Goal: Information Seeking & Learning: Find specific fact

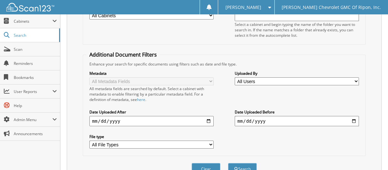
scroll to position [124, 0]
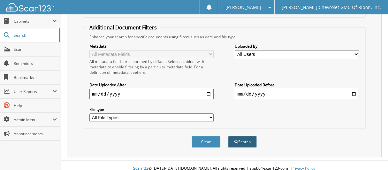
type input "109349"
click at [252, 136] on button "Search" at bounding box center [242, 142] width 29 height 12
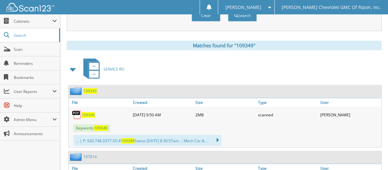
scroll to position [255, 0]
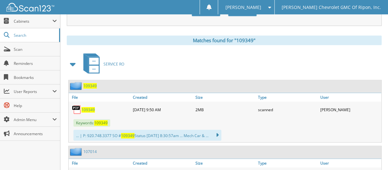
click at [90, 83] on span "109349" at bounding box center [89, 85] width 13 height 5
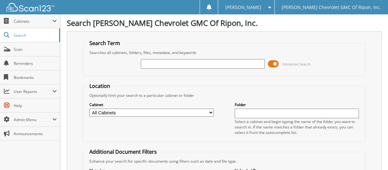
click at [171, 66] on input "text" at bounding box center [203, 64] width 124 height 10
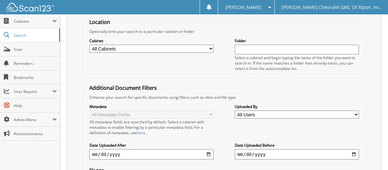
scroll to position [124, 0]
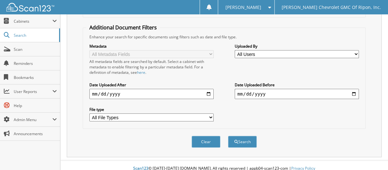
type input "110073"
click at [230, 137] on button "Search" at bounding box center [242, 142] width 29 height 12
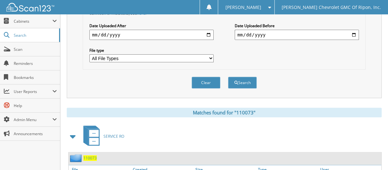
scroll to position [191, 0]
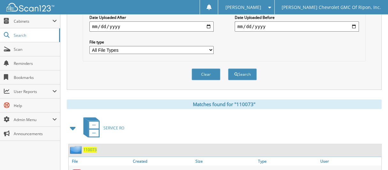
click at [93, 147] on span "110073" at bounding box center [89, 149] width 13 height 5
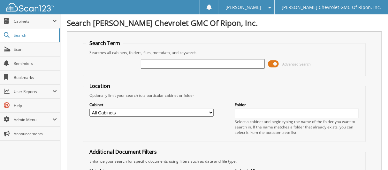
click at [175, 63] on input "text" at bounding box center [203, 64] width 124 height 10
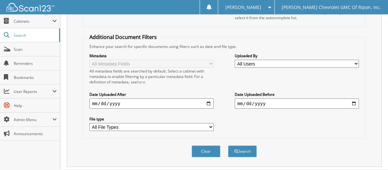
scroll to position [124, 0]
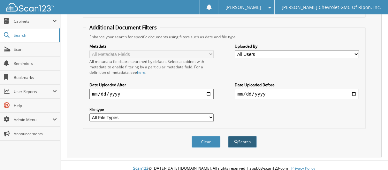
type input "110888"
click at [231, 136] on button "Search" at bounding box center [242, 142] width 29 height 12
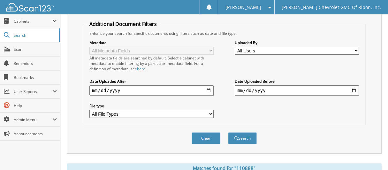
scroll to position [255, 0]
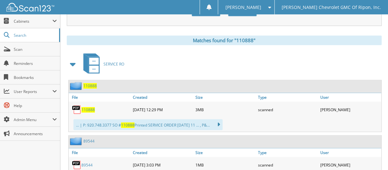
click at [85, 83] on span "110888" at bounding box center [89, 85] width 13 height 5
